Goal: Information Seeking & Learning: Learn about a topic

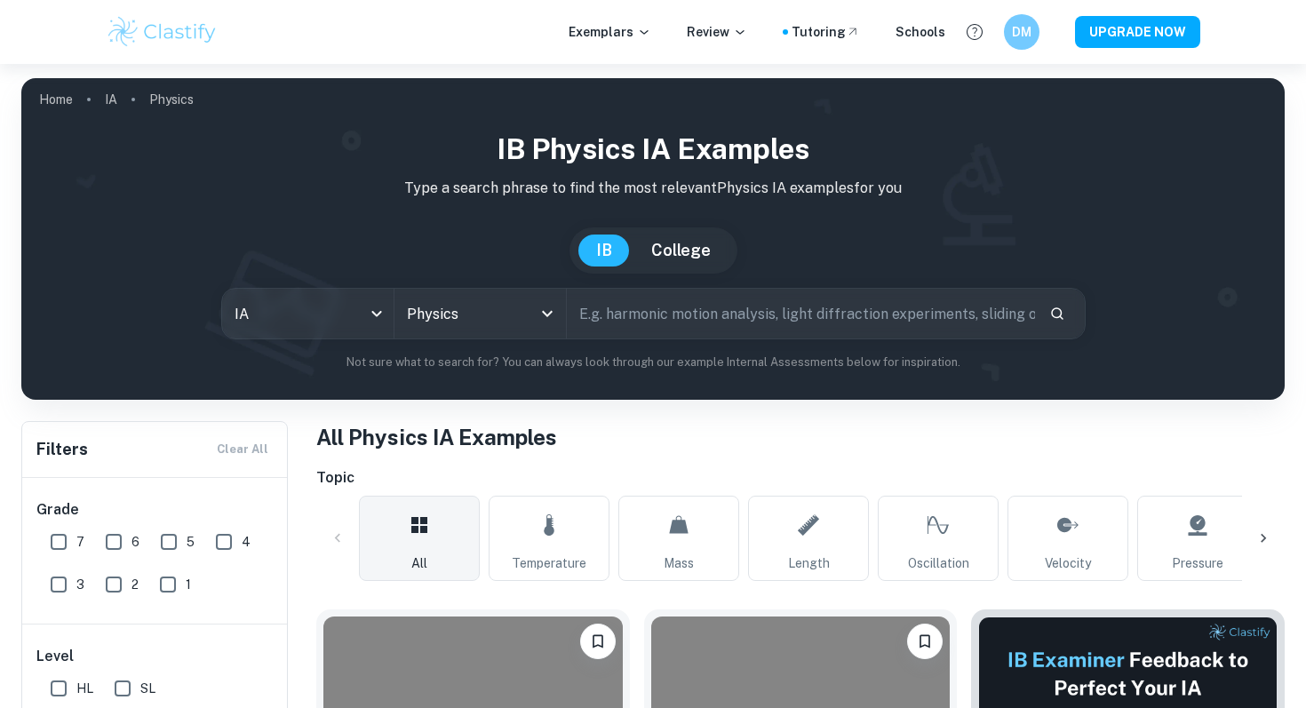
scroll to position [1070, 0]
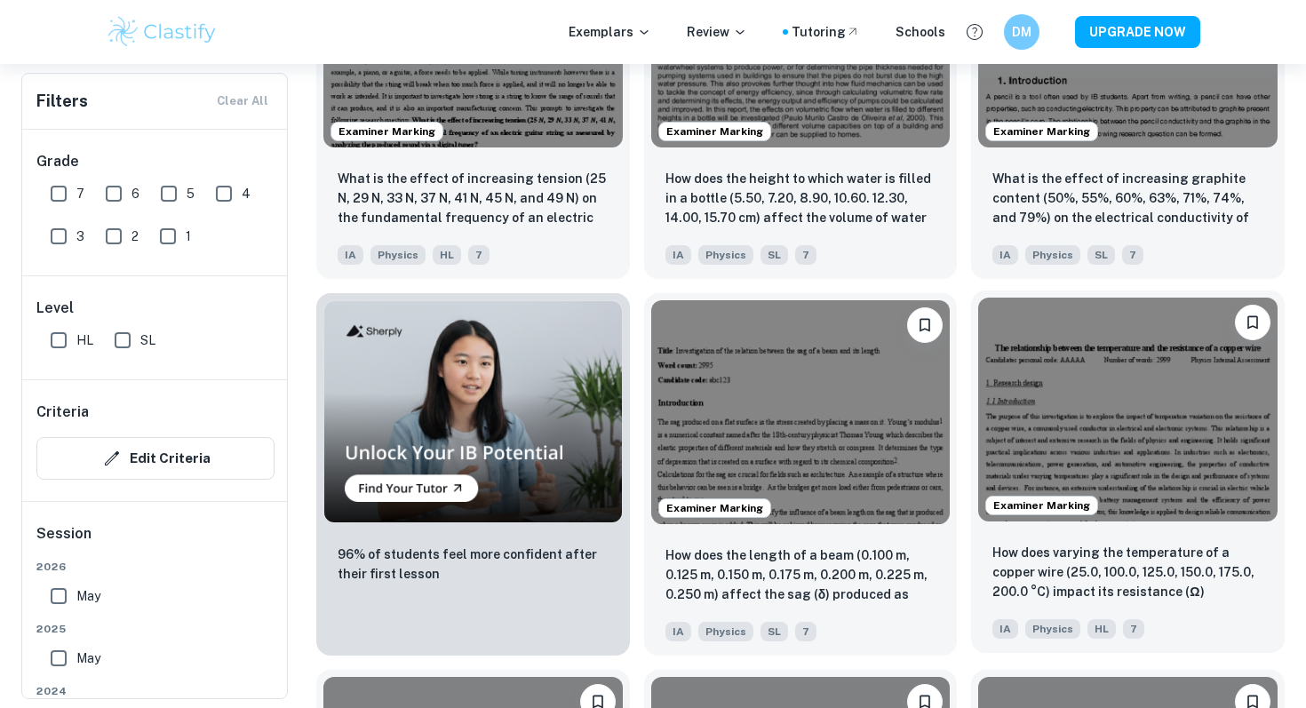
click at [1044, 393] on img at bounding box center [1127, 410] width 299 height 224
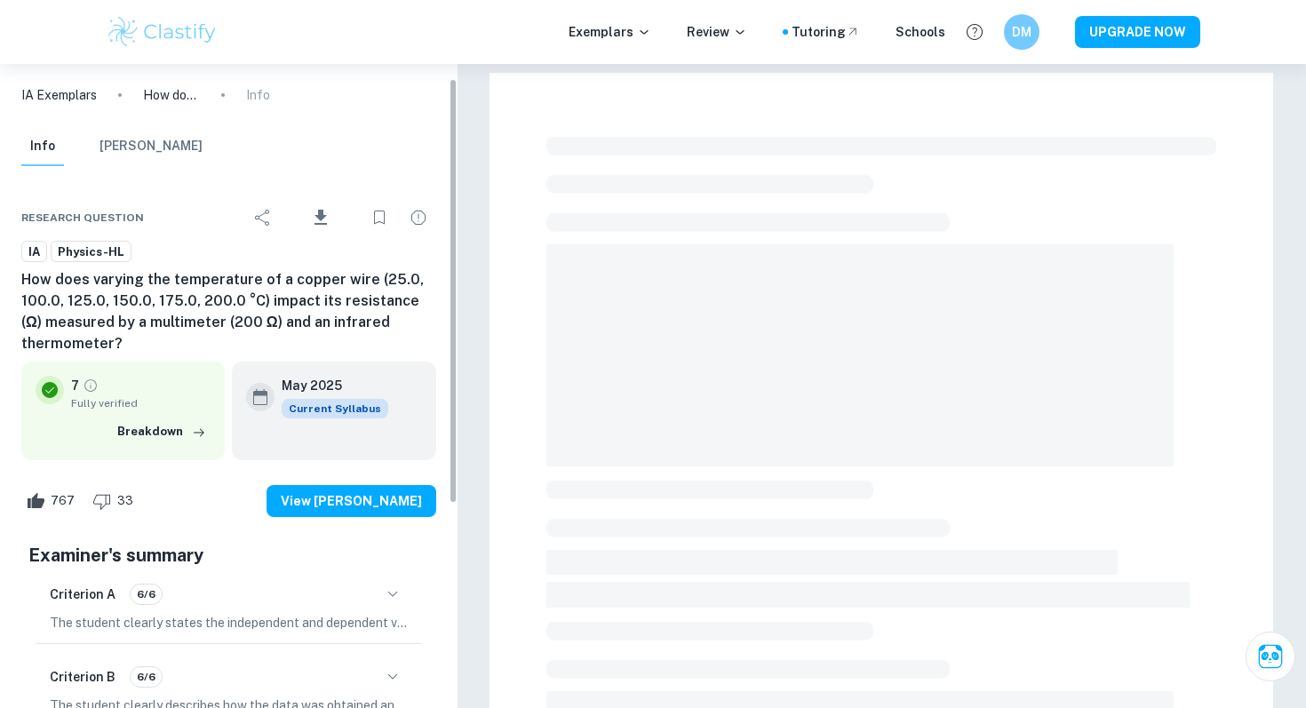
scroll to position [219, 0]
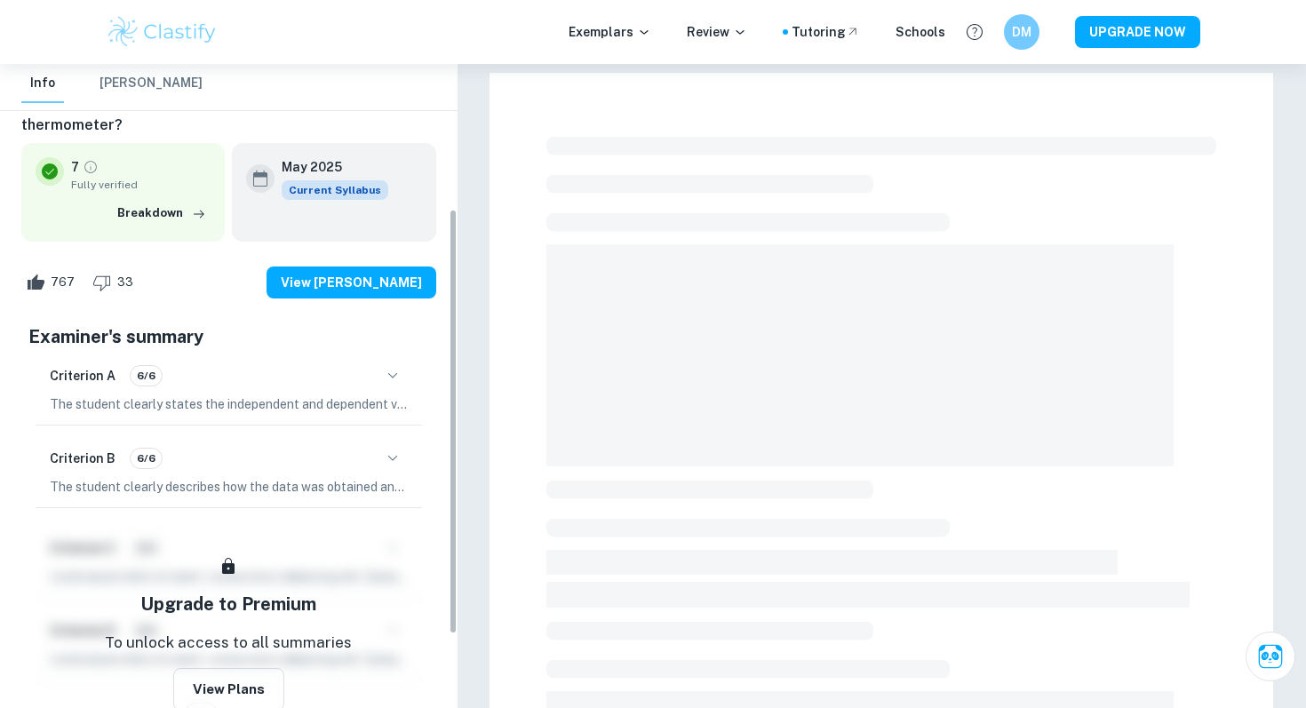
click at [378, 388] on div "Criterion A 6/6" at bounding box center [229, 376] width 358 height 30
click at [396, 376] on icon "button" at bounding box center [392, 375] width 21 height 21
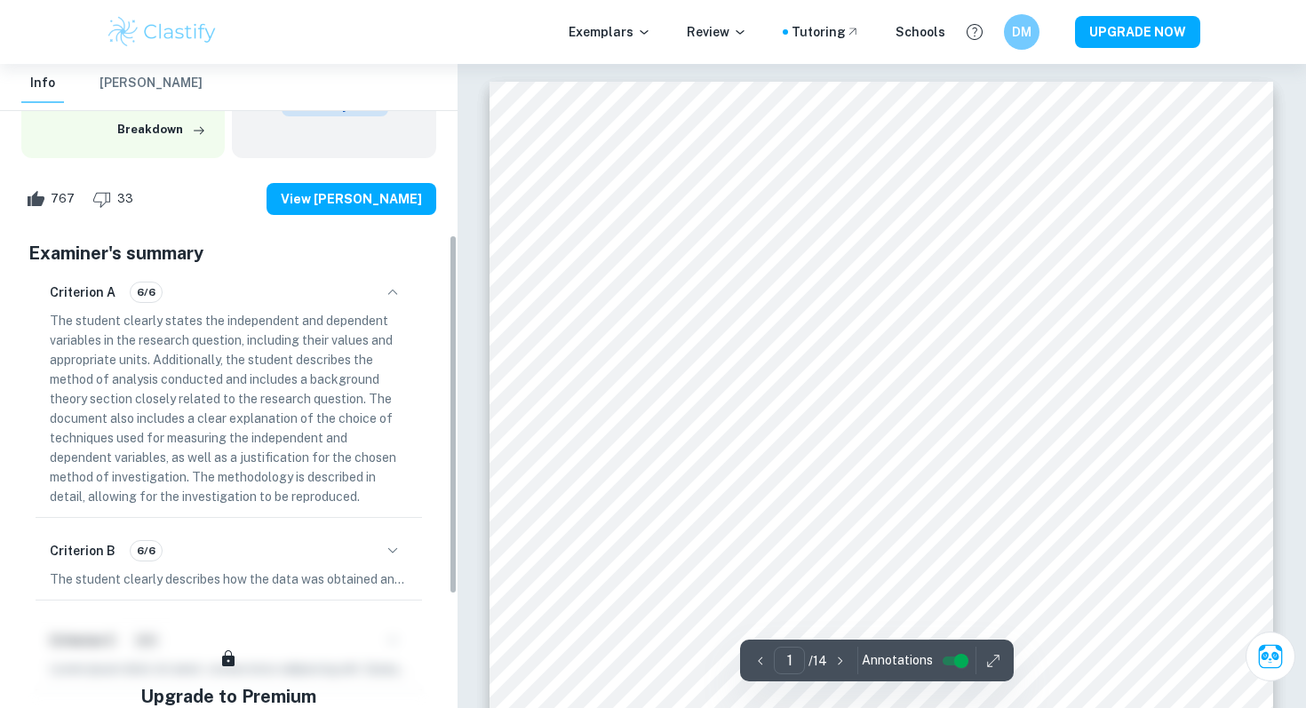
scroll to position [304, 0]
click at [340, 554] on div "Criterion B 6/6" at bounding box center [229, 550] width 358 height 30
click at [394, 563] on button "button" at bounding box center [392, 550] width 30 height 30
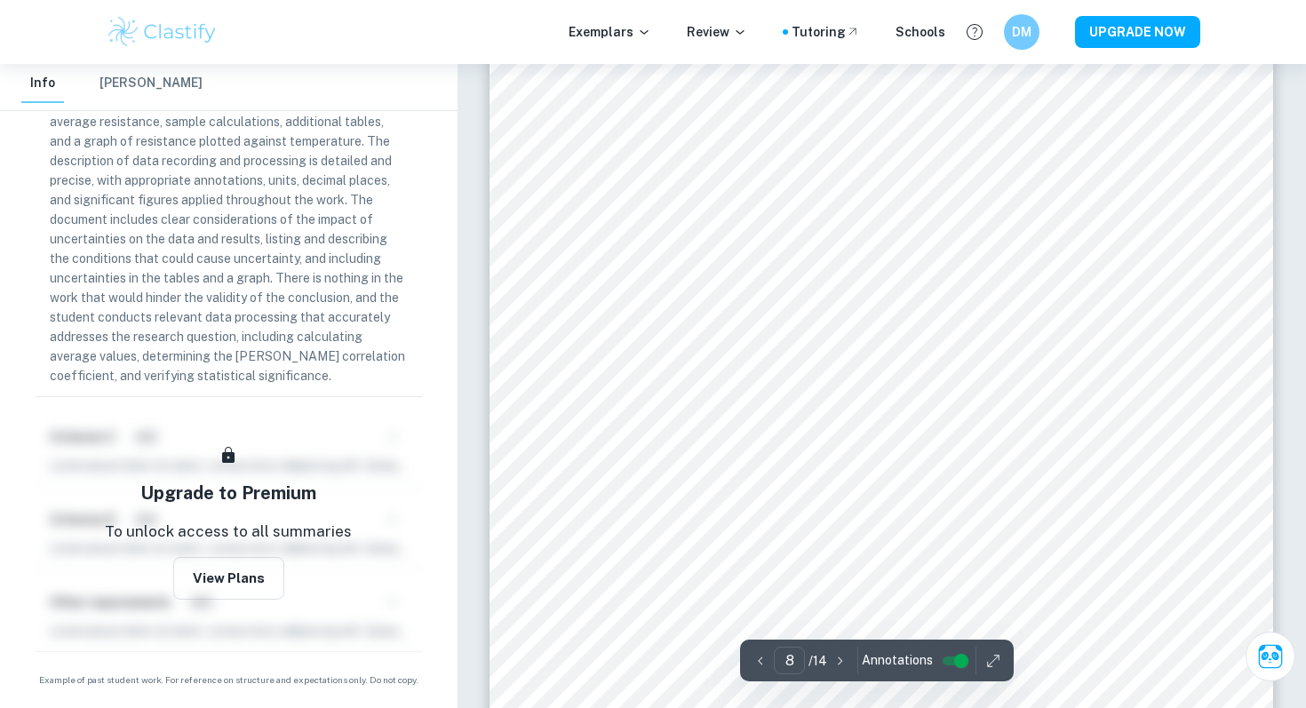
scroll to position [8139, 0]
type input "14"
